Goal: Information Seeking & Learning: Check status

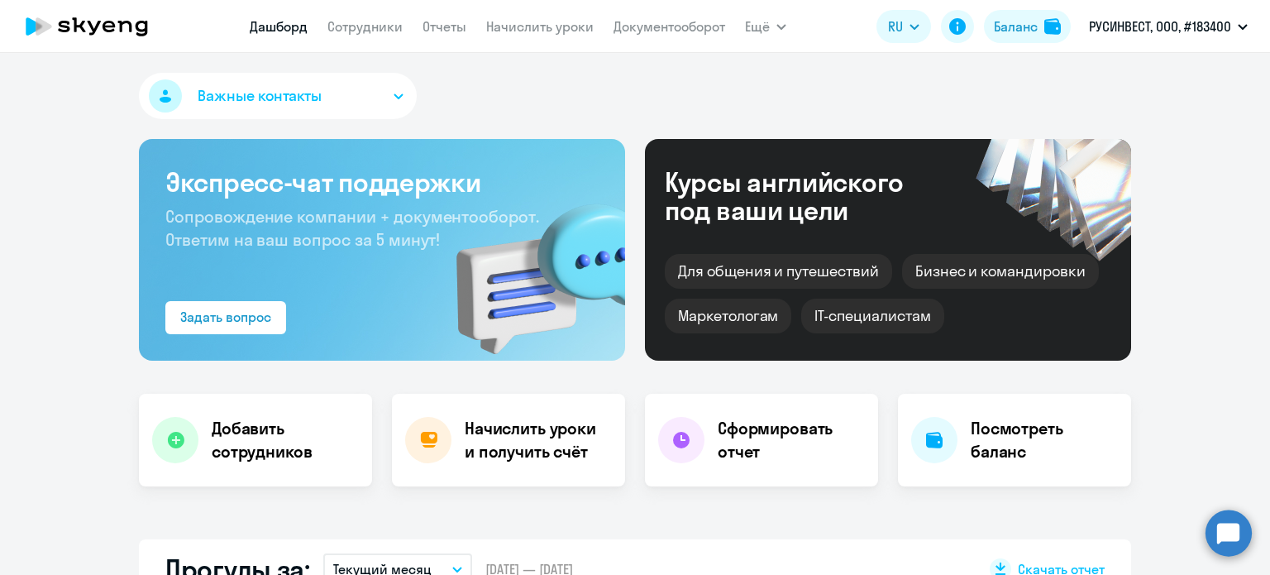
select select "30"
click at [1009, 25] on div "Баланс" at bounding box center [1016, 27] width 44 height 20
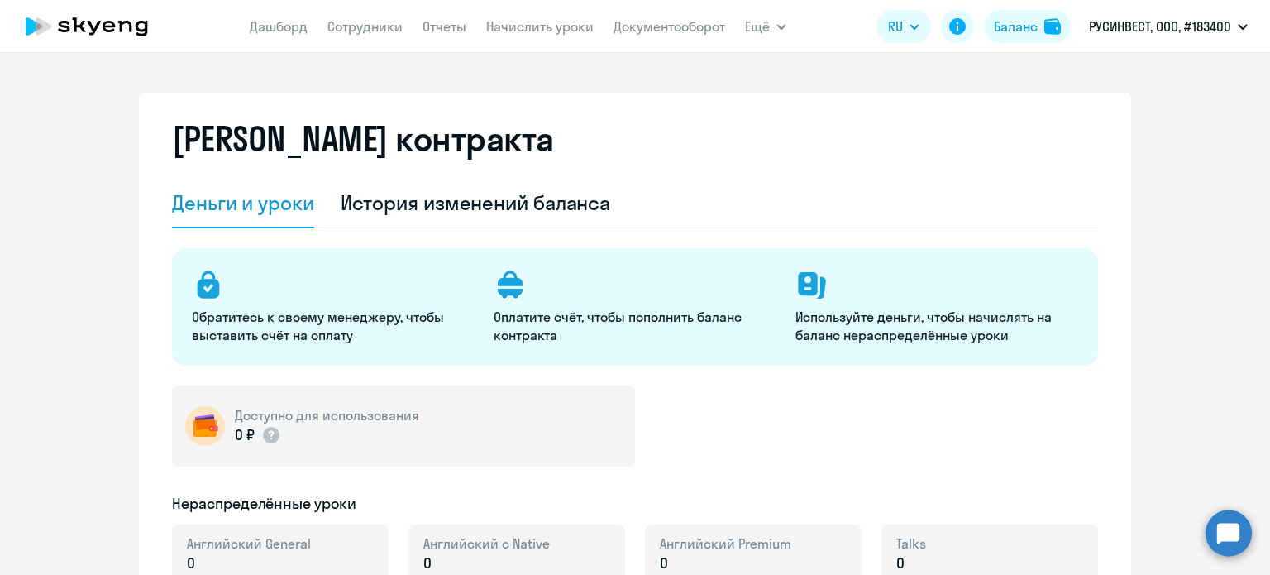
select select "english_adult_not_native_speaker"
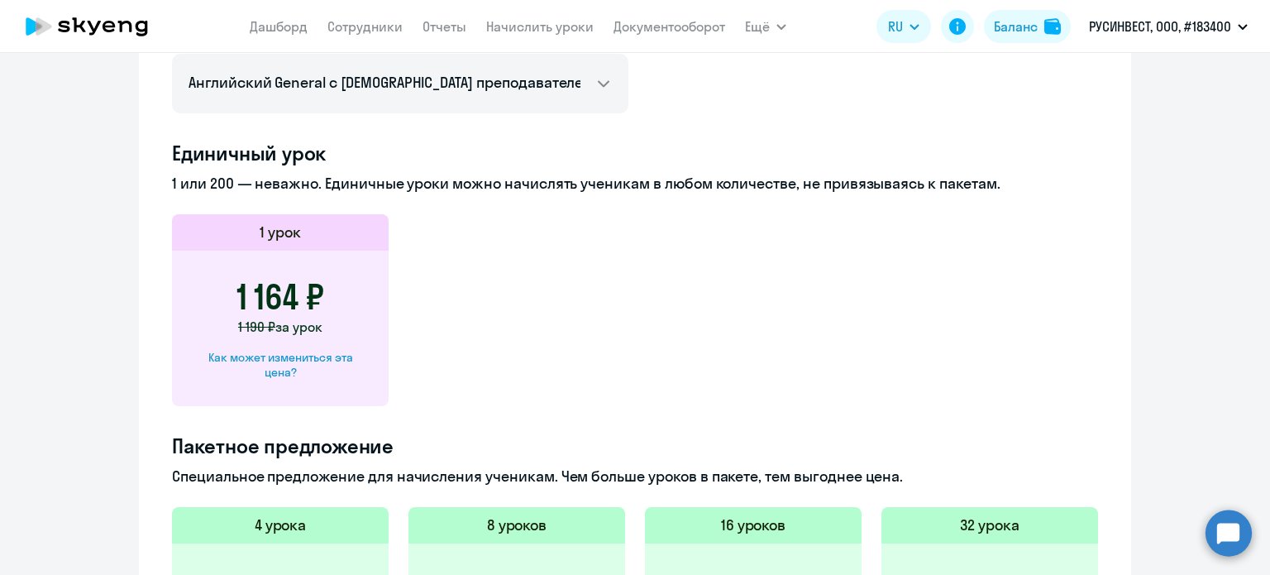
scroll to position [744, 0]
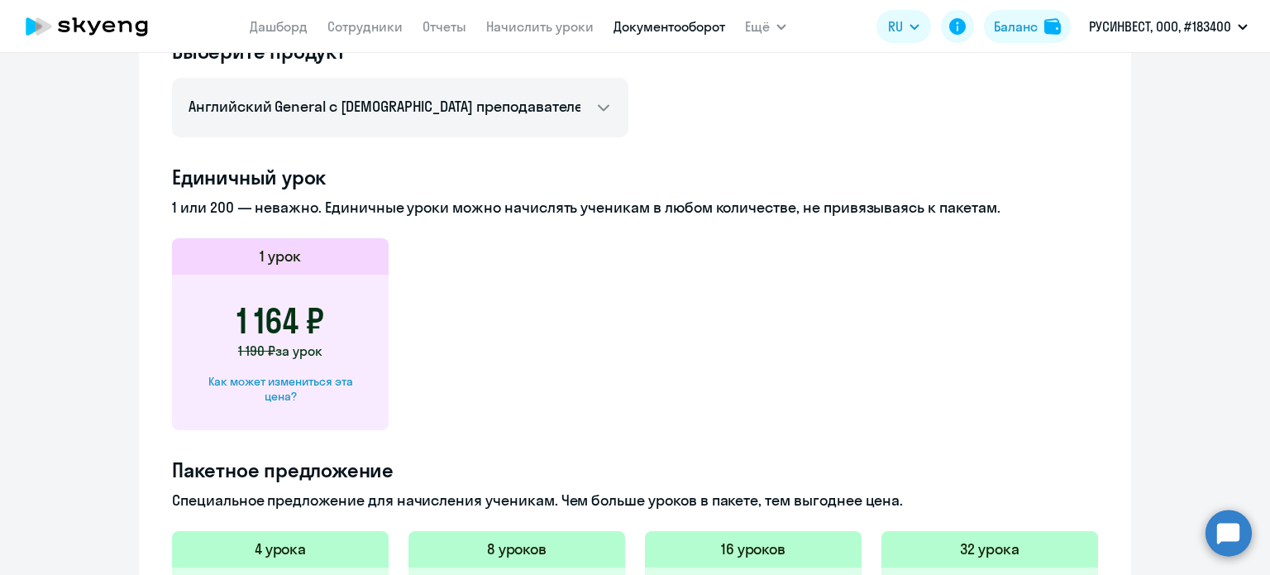
click at [699, 29] on link "Документооборот" at bounding box center [670, 26] width 112 height 17
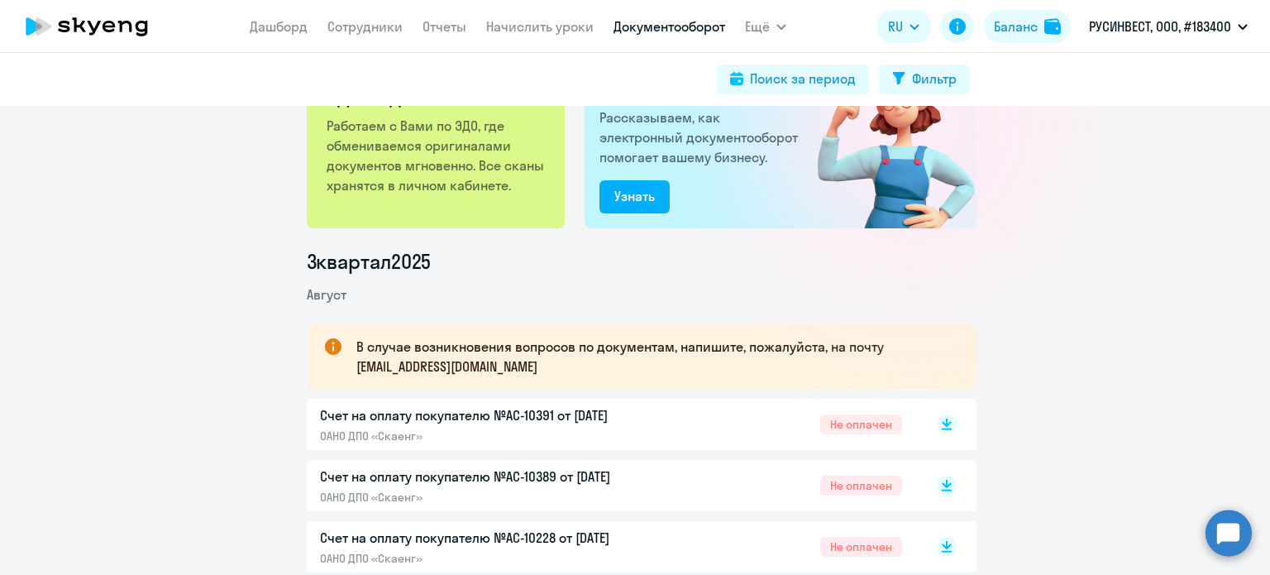
scroll to position [248, 0]
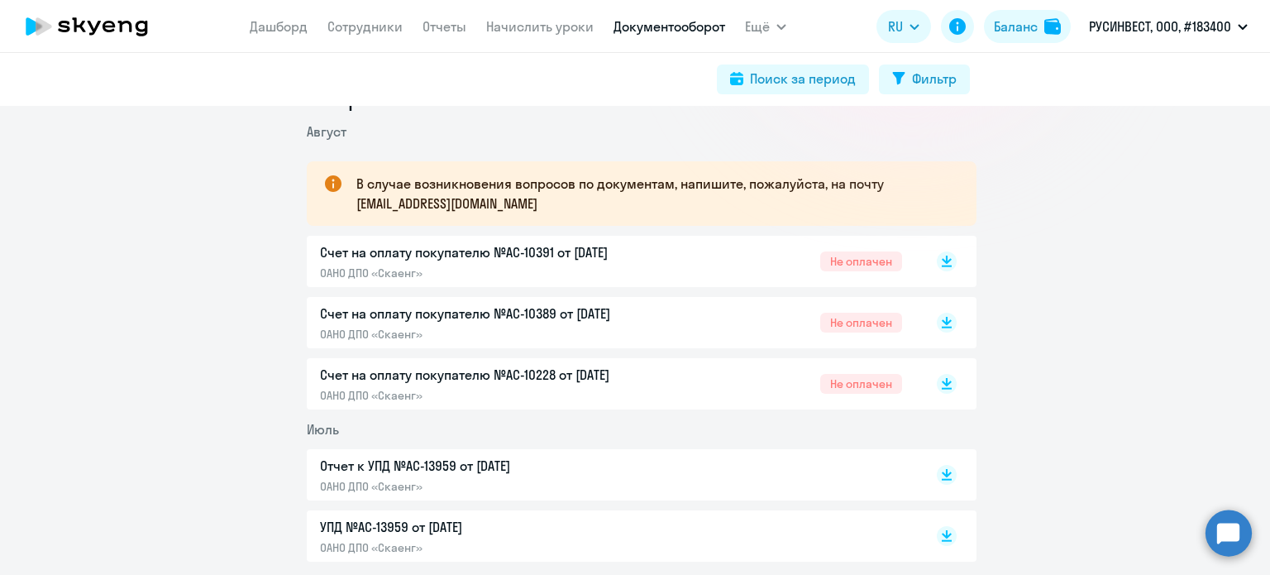
click at [528, 313] on p "Счет на оплату покупателю №AC-10389 от [DATE]" at bounding box center [493, 313] width 347 height 20
click at [460, 374] on p "Счет на оплату покупателю №AC-10228 от [DATE]" at bounding box center [493, 375] width 347 height 20
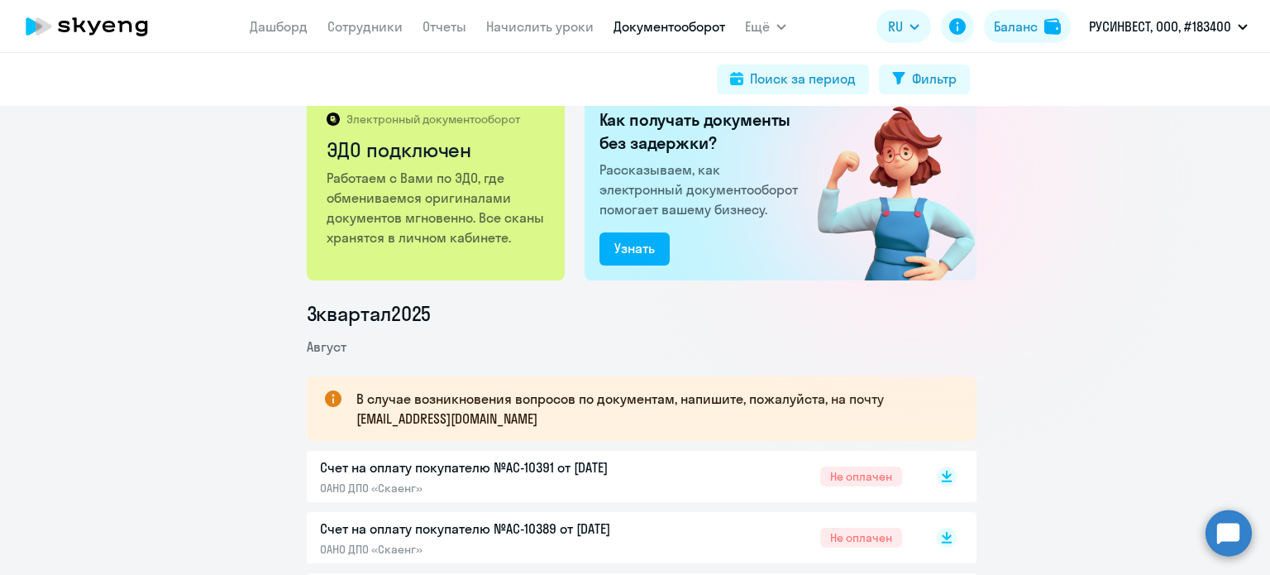
scroll to position [0, 0]
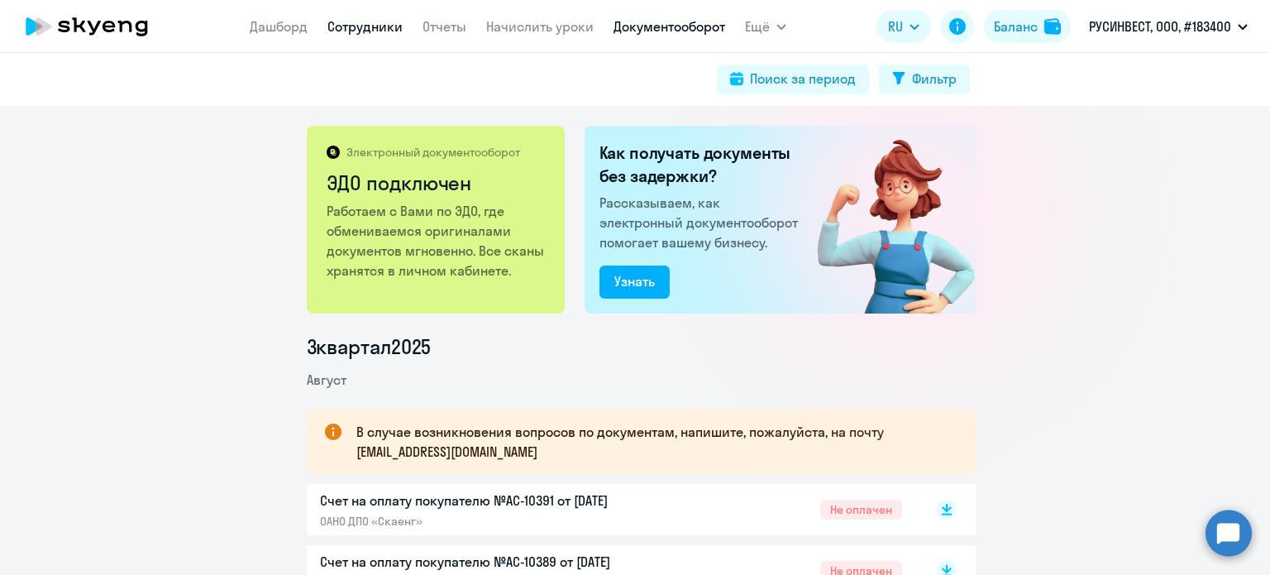
click at [348, 22] on link "Сотрудники" at bounding box center [364, 26] width 75 height 17
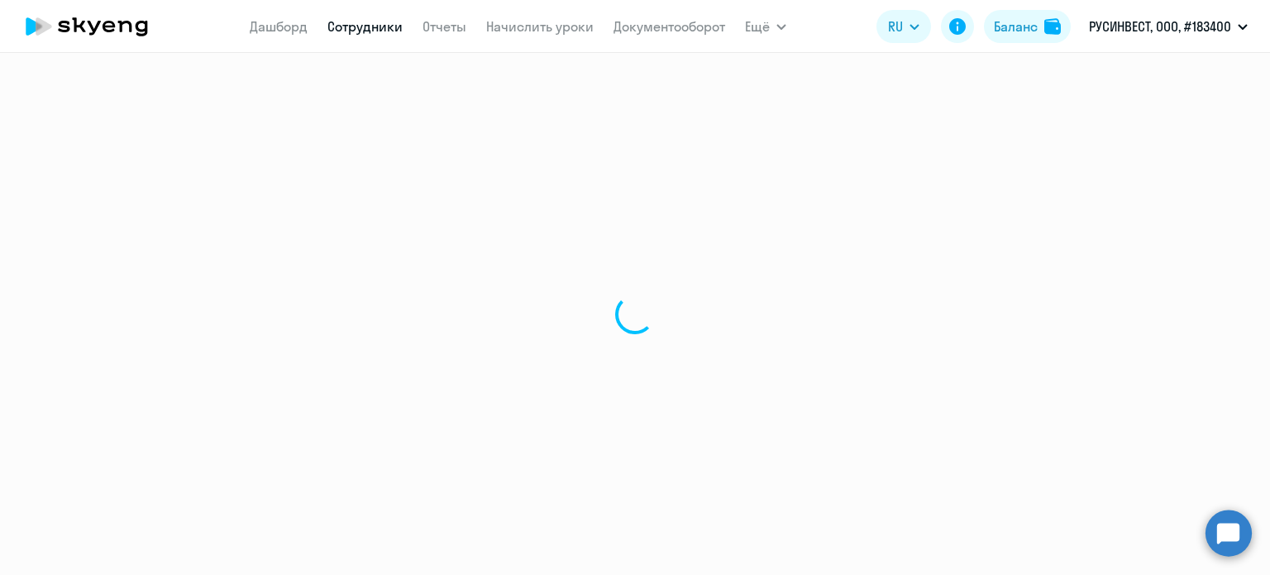
select select "30"
